Goal: Information Seeking & Learning: Find specific fact

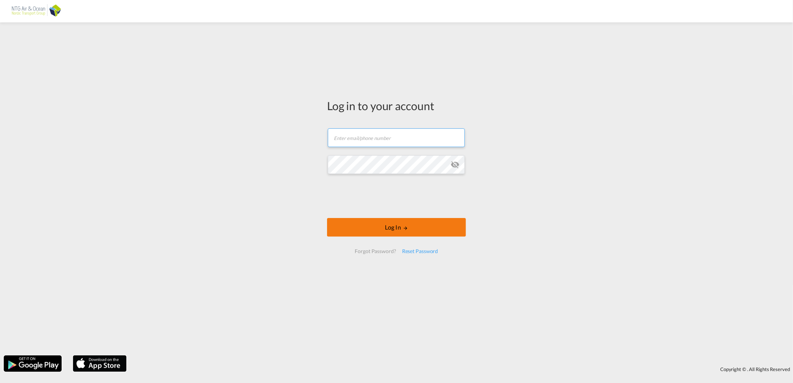
type input "[EMAIL_ADDRESS][DOMAIN_NAME]"
click at [387, 228] on button "Log In" at bounding box center [396, 227] width 139 height 19
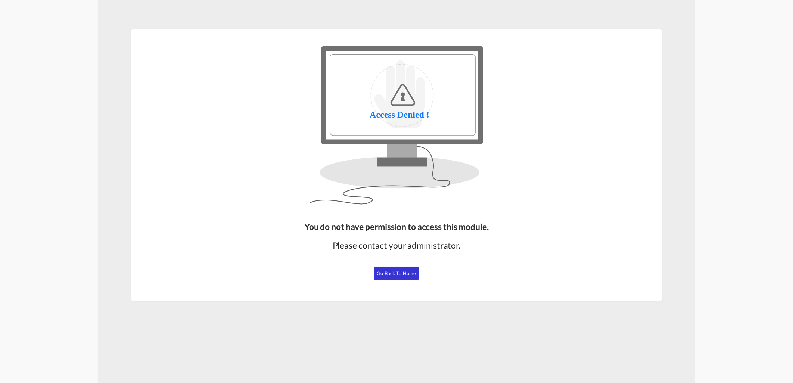
click at [394, 270] on span "Go Back to Home" at bounding box center [396, 273] width 39 height 6
